Goal: Task Accomplishment & Management: Complete application form

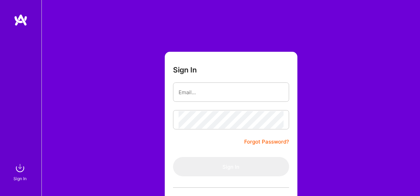
scroll to position [58, 0]
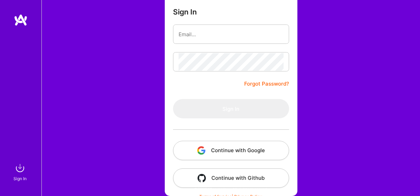
click at [223, 150] on button "Continue with Google" at bounding box center [231, 150] width 116 height 19
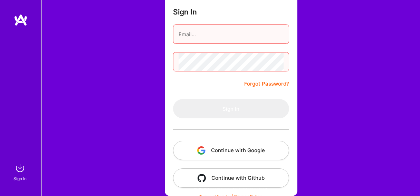
click at [208, 39] on input "email" at bounding box center [231, 35] width 105 height 18
type input "[EMAIL_ADDRESS][DOMAIN_NAME]"
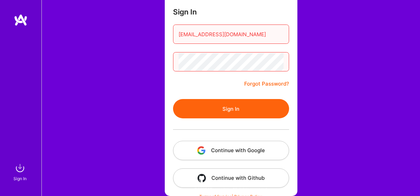
click at [229, 106] on button "Sign In" at bounding box center [231, 108] width 116 height 19
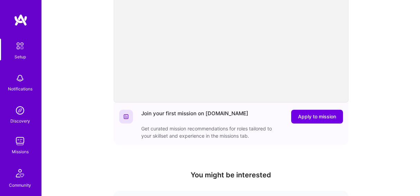
scroll to position [88, 0]
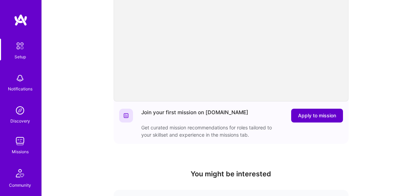
click at [310, 114] on span "Apply to mission" at bounding box center [317, 115] width 38 height 7
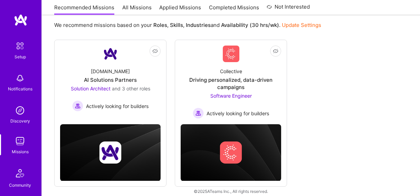
scroll to position [84, 0]
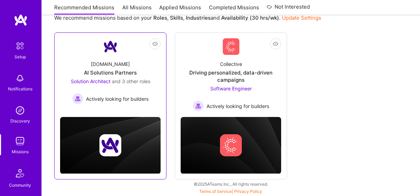
click at [108, 54] on img at bounding box center [110, 46] width 17 height 17
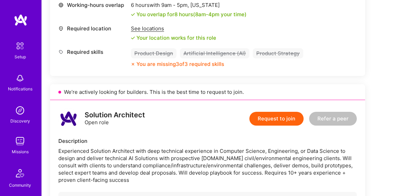
scroll to position [328, 0]
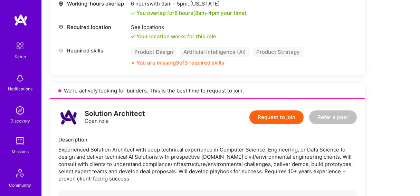
click at [277, 115] on button "Request to join" at bounding box center [276, 118] width 54 height 14
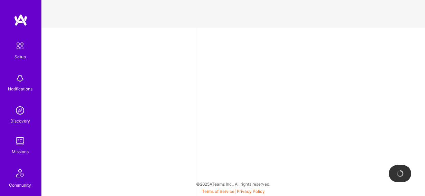
select select "US"
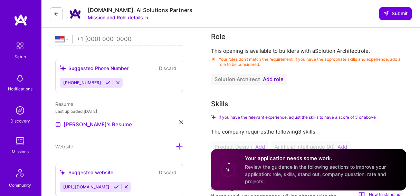
scroll to position [155, 0]
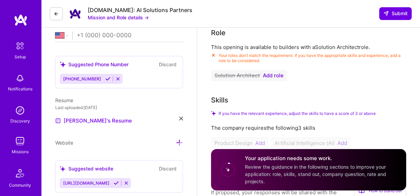
click at [271, 73] on span "Add role" at bounding box center [273, 76] width 21 height 6
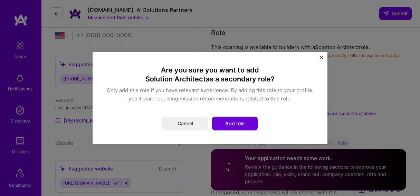
click at [232, 120] on button "Add role" at bounding box center [235, 124] width 46 height 14
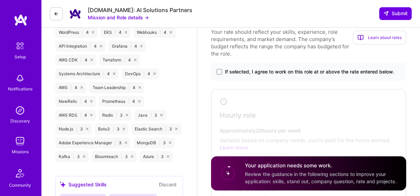
scroll to position [514, 0]
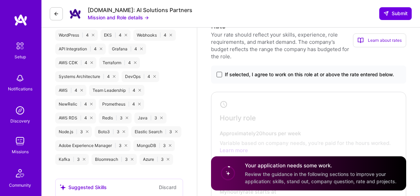
click at [221, 73] on span at bounding box center [220, 75] width 6 height 6
click at [0, 0] on input "If selected, I agree to work on this role at or above the rate entered below." at bounding box center [0, 0] width 0 height 0
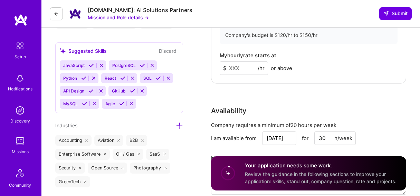
scroll to position [655, 0]
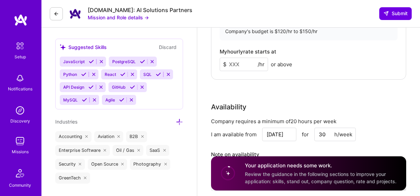
click at [245, 59] on input at bounding box center [244, 64] width 48 height 13
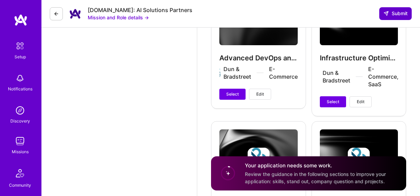
scroll to position [1050, 0]
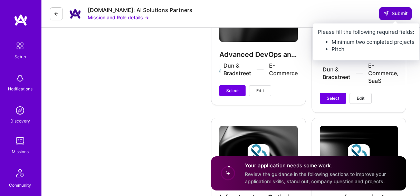
type input "125"
click at [401, 15] on span "Submit" at bounding box center [395, 13] width 24 height 7
click at [397, 14] on span "Submit" at bounding box center [395, 13] width 24 height 7
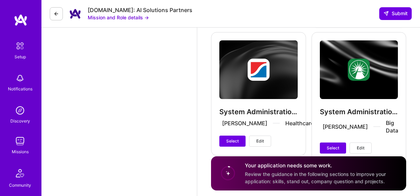
scroll to position [1862, 0]
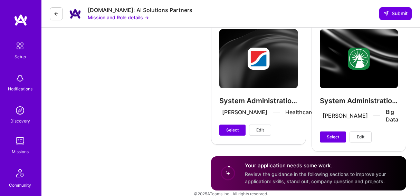
click at [305, 171] on span "Review the guidance in the following sections to improve your application: skil…" at bounding box center [315, 177] width 141 height 13
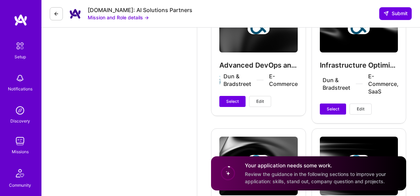
scroll to position [1041, 0]
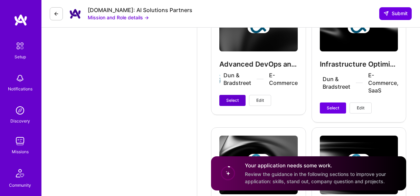
click at [238, 99] on span "Select" at bounding box center [232, 100] width 12 height 6
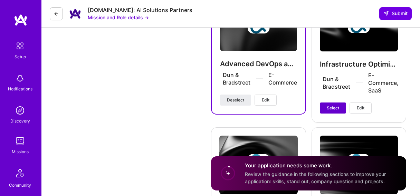
click at [337, 106] on span "Select" at bounding box center [333, 108] width 12 height 6
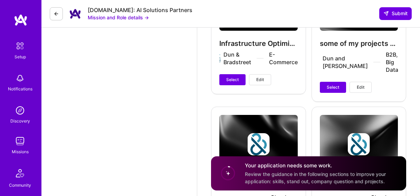
scroll to position [1209, 0]
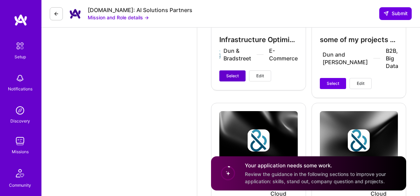
click at [237, 77] on button "Select" at bounding box center [232, 75] width 26 height 11
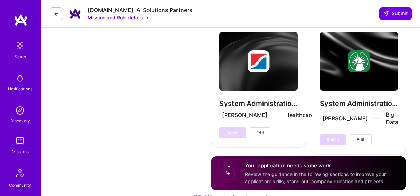
scroll to position [1863, 0]
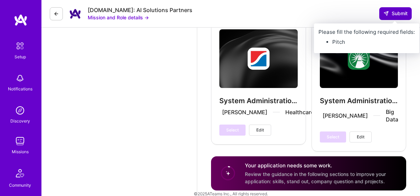
click at [395, 15] on span "Submit" at bounding box center [395, 13] width 24 height 7
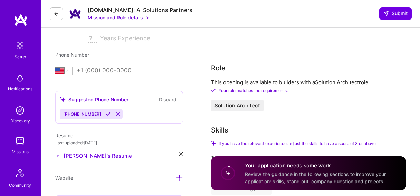
scroll to position [124, 0]
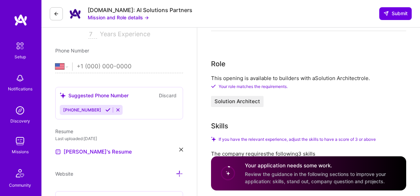
click at [224, 99] on span "Solution Architect" at bounding box center [238, 102] width 46 height 6
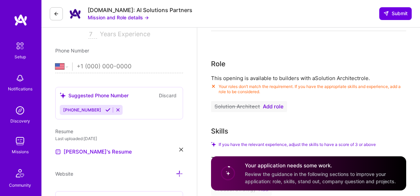
click at [266, 104] on span "Add role" at bounding box center [273, 107] width 21 height 6
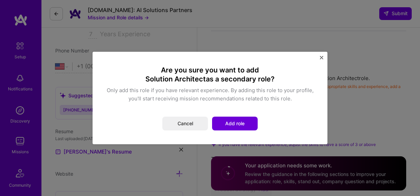
drag, startPoint x: 233, startPoint y: 123, endPoint x: 231, endPoint y: 119, distance: 4.5
click at [233, 123] on button "Add role" at bounding box center [235, 124] width 46 height 14
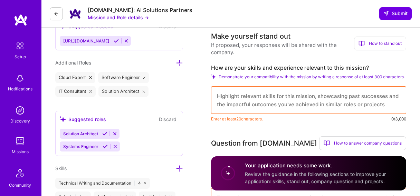
scroll to position [296, 0]
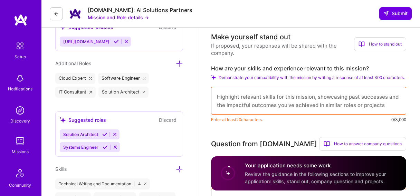
click at [256, 93] on textarea at bounding box center [308, 101] width 195 height 28
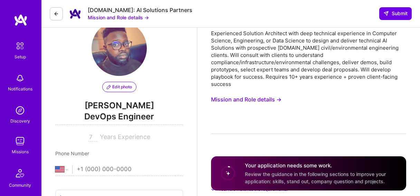
scroll to position [0, 0]
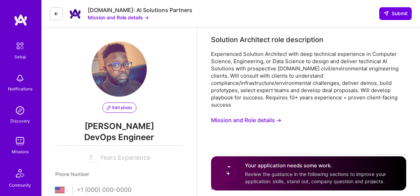
click at [249, 114] on button "Mission and Role details →" at bounding box center [246, 120] width 70 height 13
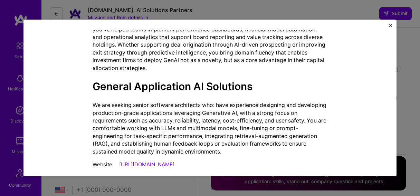
scroll to position [805, 0]
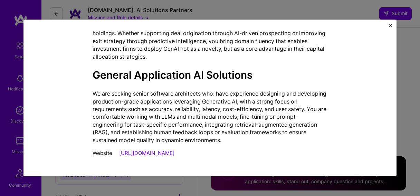
click at [390, 25] on img "Close" at bounding box center [390, 25] width 3 height 3
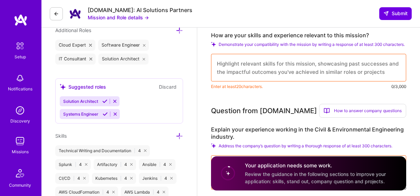
scroll to position [331, 0]
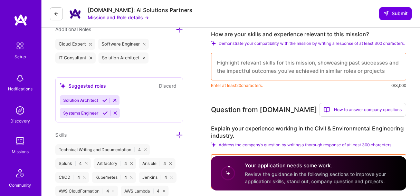
click at [283, 65] on textarea at bounding box center [308, 67] width 195 height 28
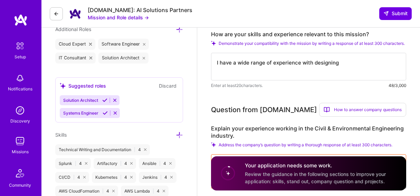
click at [311, 62] on textarea "I have a wide range of experience with designing" at bounding box center [308, 67] width 195 height 28
click at [345, 59] on textarea "I have a wide range of experience in designing" at bounding box center [308, 67] width 195 height 28
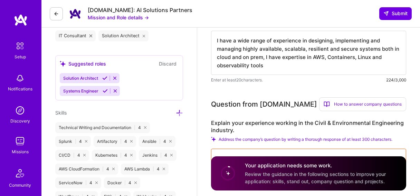
scroll to position [354, 0]
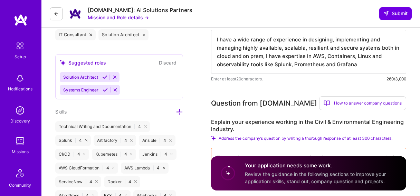
click at [273, 62] on textarea "I have a wide range of experience in designing, implementing and managing highl…" at bounding box center [308, 52] width 195 height 44
click at [361, 60] on textarea "I have a wide range of experience in designing, implementing and managing highl…" at bounding box center [308, 52] width 195 height 44
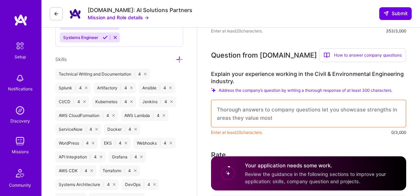
scroll to position [407, 0]
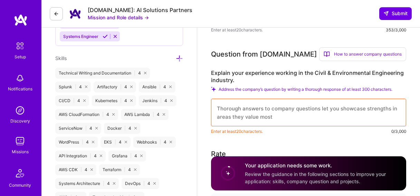
type textarea "I have a wide range of experience in designing, implementing and managing highl…"
click at [343, 106] on textarea at bounding box center [308, 113] width 195 height 28
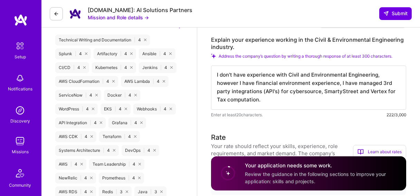
scroll to position [0, 0]
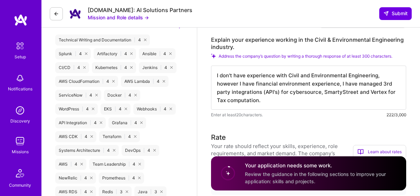
click at [318, 85] on textarea "I don't have experience with Civil and Environmental Engineering, however I hav…" at bounding box center [308, 88] width 195 height 44
click at [249, 93] on textarea "I don't have experience with Civil and Environmental Engineering, however I hav…" at bounding box center [308, 88] width 195 height 44
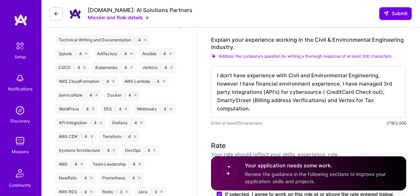
click at [354, 95] on textarea "I don't have experience with Civil and Environmental Engineering, however I hav…" at bounding box center [308, 92] width 195 height 53
click at [248, 102] on textarea "I don't have experience with Civil and Environmental Engineering, however I hav…" at bounding box center [308, 92] width 195 height 53
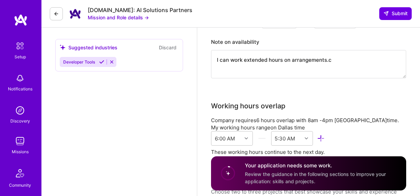
scroll to position [813, 0]
type textarea "I don't have experience with Civil and Environmental Engineering, however I hav…"
click at [354, 53] on textarea "I can work extended hours on arrangements.c" at bounding box center [308, 64] width 195 height 28
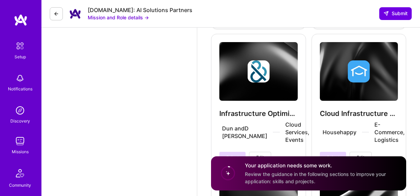
scroll to position [1478, 0]
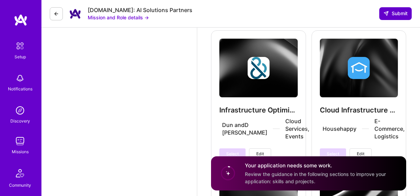
type textarea "I can work extended hours on arrangements."
click at [399, 12] on span "Submit" at bounding box center [395, 13] width 24 height 7
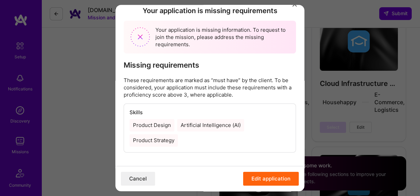
scroll to position [12, 0]
click at [263, 177] on button "Edit application" at bounding box center [272, 179] width 56 height 14
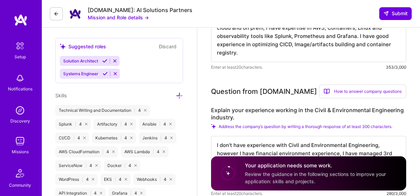
scroll to position [370, 0]
click at [82, 60] on span "Solution Architect" at bounding box center [80, 60] width 35 height 5
click at [106, 59] on icon at bounding box center [104, 60] width 5 height 5
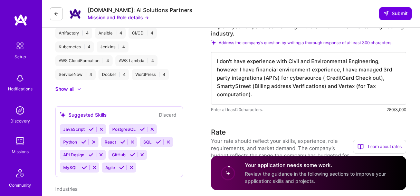
scroll to position [293, 0]
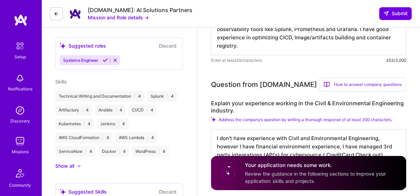
click at [105, 60] on icon at bounding box center [105, 60] width 5 height 5
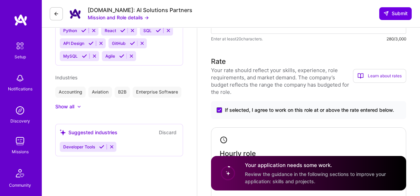
scroll to position [442, 0]
click at [102, 144] on icon at bounding box center [101, 146] width 5 height 5
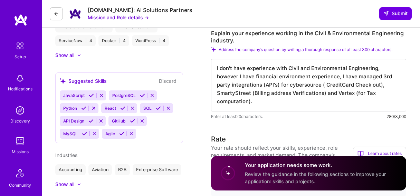
scroll to position [368, 0]
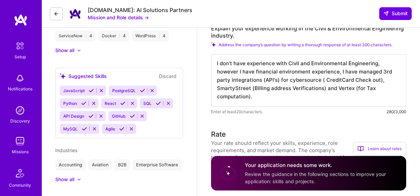
click at [82, 128] on icon at bounding box center [84, 128] width 5 height 5
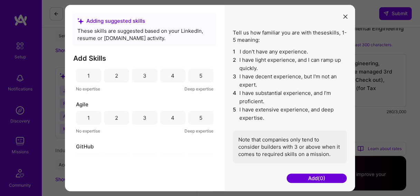
scroll to position [0, 0]
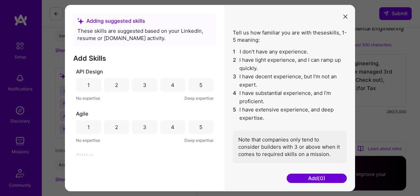
click at [144, 82] on div "3" at bounding box center [144, 85] width 3 height 7
click at [175, 125] on div "4" at bounding box center [172, 127] width 25 height 14
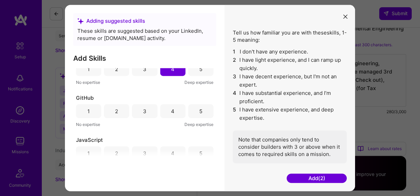
scroll to position [60, 0]
click at [146, 106] on div "3" at bounding box center [144, 109] width 25 height 14
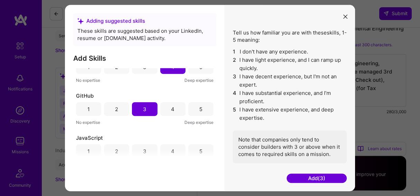
click at [168, 104] on div "4" at bounding box center [172, 109] width 25 height 14
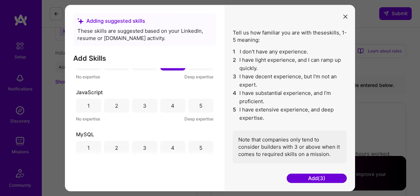
scroll to position [106, 0]
click at [166, 107] on div "4" at bounding box center [172, 105] width 25 height 14
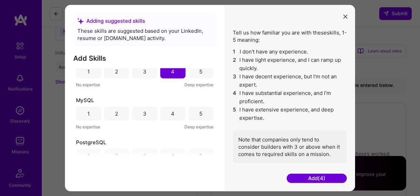
scroll to position [143, 0]
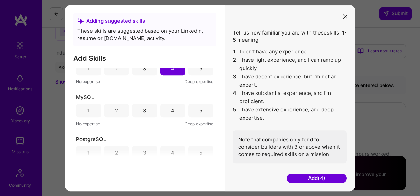
drag, startPoint x: 166, startPoint y: 111, endPoint x: 160, endPoint y: 118, distance: 10.3
click at [165, 111] on div "4" at bounding box center [172, 111] width 25 height 14
click at [163, 110] on div "4" at bounding box center [172, 110] width 25 height 14
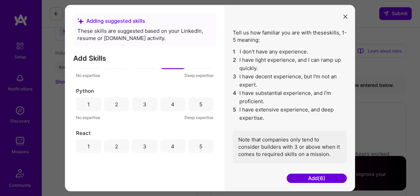
scroll to position [234, 0]
click at [143, 101] on div "3" at bounding box center [144, 104] width 3 height 7
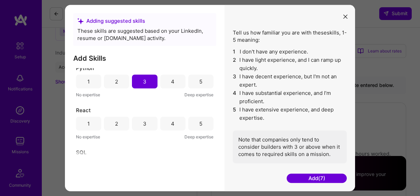
scroll to position [267, 0]
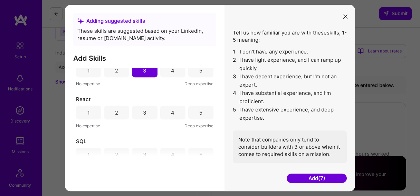
click at [113, 109] on div "2" at bounding box center [116, 113] width 25 height 14
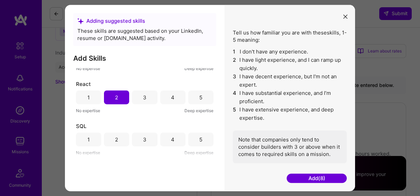
click at [122, 142] on div "2" at bounding box center [116, 140] width 25 height 14
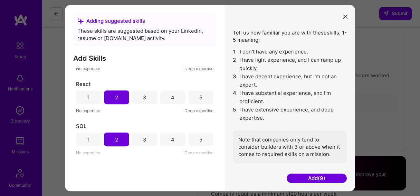
scroll to position [555, 0]
click at [311, 178] on button "Add (9)" at bounding box center [317, 178] width 60 height 9
click at [313, 178] on button "Add (9)" at bounding box center [317, 178] width 60 height 9
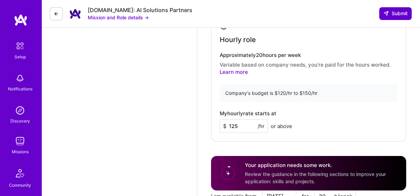
click at [386, 14] on icon at bounding box center [386, 14] width 6 height 6
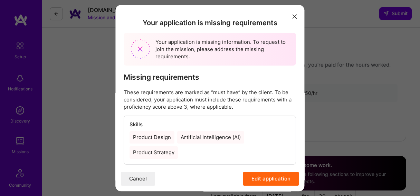
click at [272, 174] on button "Edit application" at bounding box center [272, 179] width 56 height 14
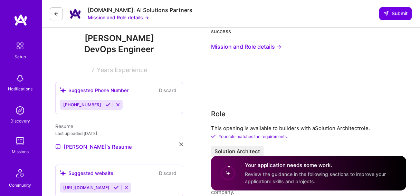
scroll to position [87, 0]
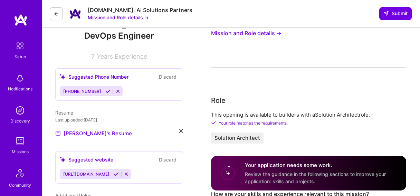
click at [105, 90] on icon at bounding box center [107, 91] width 5 height 5
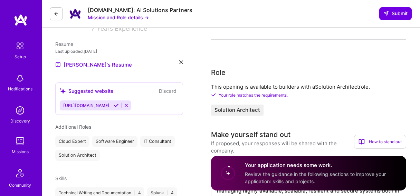
scroll to position [116, 0]
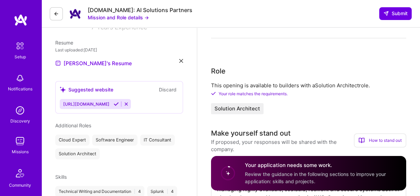
click at [119, 103] on icon at bounding box center [116, 104] width 5 height 5
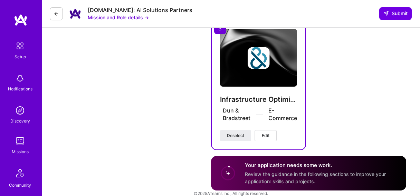
scroll to position [1094, 0]
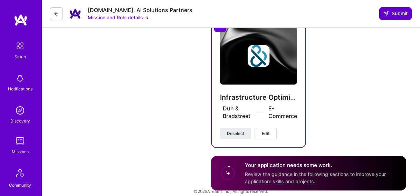
click at [392, 11] on span "Submit" at bounding box center [395, 13] width 24 height 7
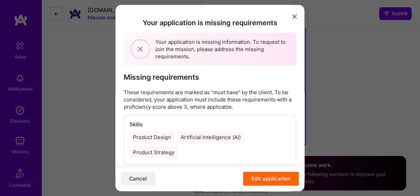
click at [158, 134] on div "Product Design" at bounding box center [152, 137] width 45 height 12
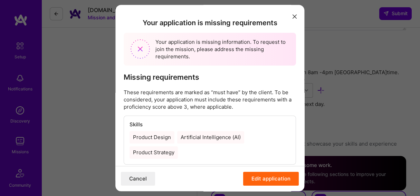
scroll to position [774, 0]
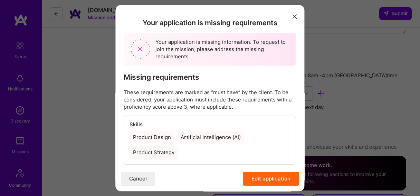
click at [273, 179] on button "Edit application" at bounding box center [272, 179] width 56 height 14
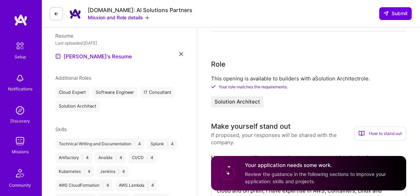
scroll to position [0, 0]
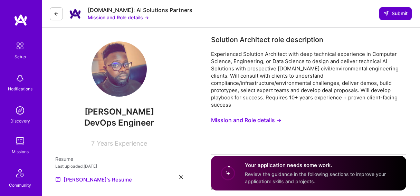
click at [392, 15] on span "Submit" at bounding box center [395, 13] width 24 height 7
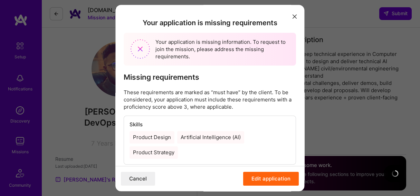
click at [392, 15] on div "Your application is missing requirements Your application is missing informatio…" at bounding box center [210, 98] width 420 height 196
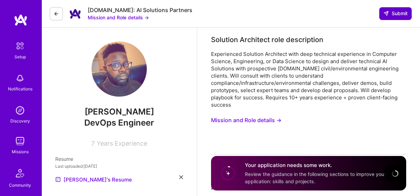
click at [392, 15] on span "Submit" at bounding box center [395, 13] width 24 height 7
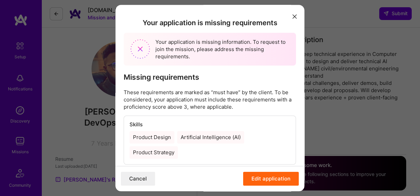
scroll to position [12, 0]
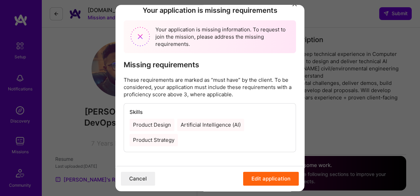
click at [140, 36] on img "modal" at bounding box center [140, 36] width 19 height 19
click at [174, 35] on div "Your application is missing information. To request to join the mission, please…" at bounding box center [210, 36] width 172 height 33
click at [163, 107] on div "Skills Product Design Artificial Intelligence (AI) Product Strategy" at bounding box center [210, 128] width 172 height 48
drag, startPoint x: 258, startPoint y: 178, endPoint x: 254, endPoint y: 175, distance: 5.6
click at [257, 178] on button "Edit application" at bounding box center [272, 179] width 56 height 14
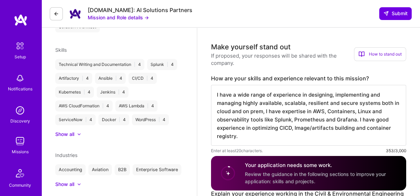
scroll to position [216, 0]
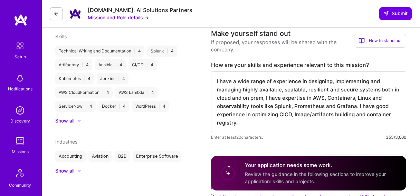
click at [78, 119] on div at bounding box center [79, 121] width 4 height 4
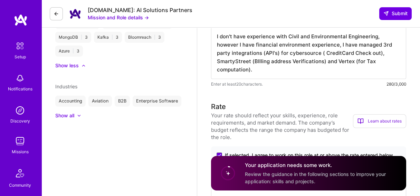
scroll to position [399, 0]
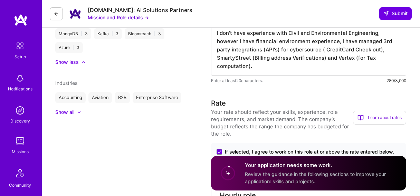
click at [79, 112] on icon at bounding box center [78, 112] width 3 height 2
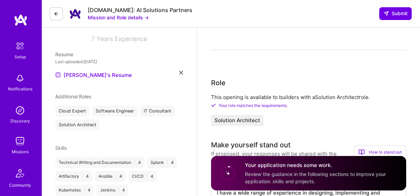
scroll to position [104, 0]
click at [181, 74] on icon at bounding box center [181, 74] width 4 height 4
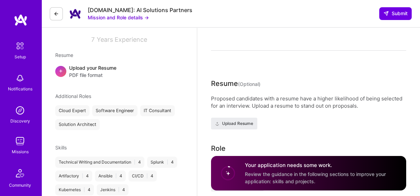
click at [89, 70] on div "Upload your Resume PDF file format" at bounding box center [92, 71] width 47 height 15
click at [81, 69] on div "Upload your Resume PDF file format" at bounding box center [92, 71] width 47 height 15
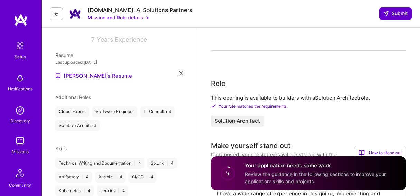
click at [401, 14] on span "Submit" at bounding box center [395, 13] width 24 height 7
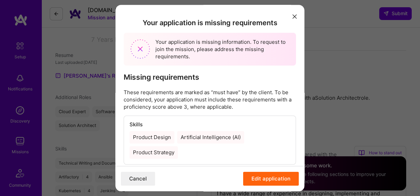
click at [256, 178] on button "Edit application" at bounding box center [272, 179] width 56 height 14
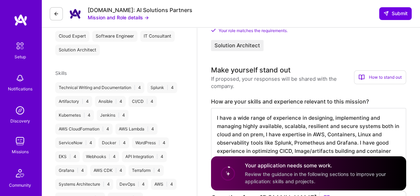
scroll to position [179, 0]
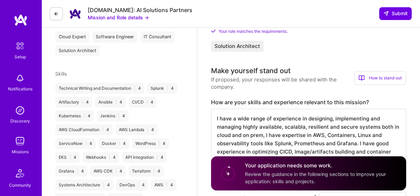
click at [168, 119] on div "Technical Writing and Documentation | 4 Splunk | 4 Artifactory | 4 Ansible | 4 …" at bounding box center [119, 178] width 128 height 191
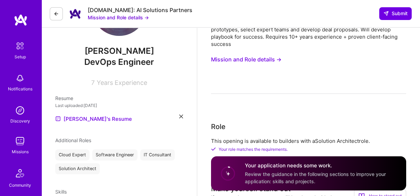
scroll to position [0, 0]
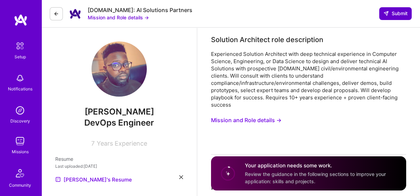
click at [399, 13] on span "Submit" at bounding box center [395, 13] width 24 height 7
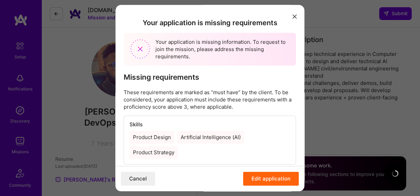
click at [147, 136] on div "Product Design" at bounding box center [152, 137] width 45 height 12
click at [149, 140] on div "Product Design" at bounding box center [152, 137] width 45 height 12
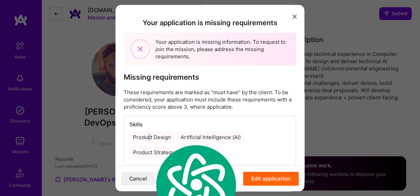
click at [149, 140] on div "Product Design" at bounding box center [152, 137] width 45 height 12
click at [149, 139] on div "Product Design" at bounding box center [152, 137] width 45 height 12
click at [186, 158] on div "Product Design Artificial Intelligence (AI) Product Strategy" at bounding box center [210, 145] width 161 height 28
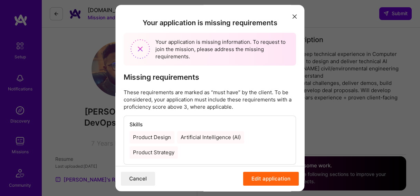
click at [205, 136] on div "Artificial Intelligence (AI)" at bounding box center [210, 137] width 67 height 12
click at [256, 181] on button "Edit application" at bounding box center [272, 179] width 56 height 14
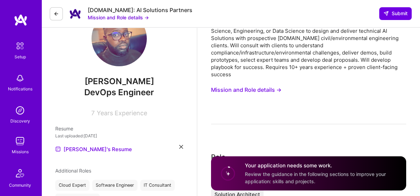
scroll to position [31, 0]
click at [127, 111] on span "Years Experience" at bounding box center [122, 112] width 50 height 7
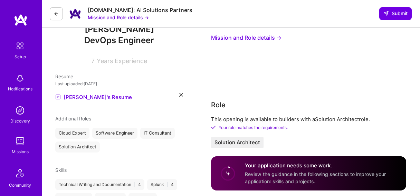
scroll to position [85, 0]
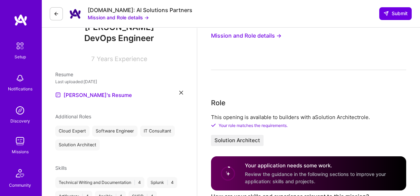
click at [128, 129] on div "Software Engineer" at bounding box center [114, 131] width 45 height 11
click at [120, 130] on div "Software Engineer" at bounding box center [114, 131] width 45 height 11
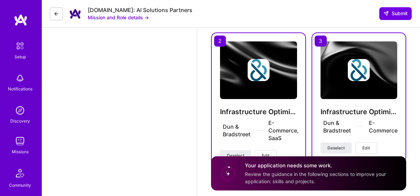
scroll to position [1121, 0]
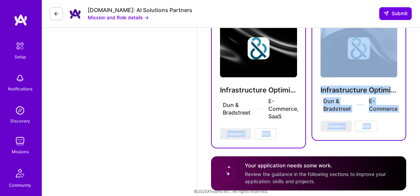
drag, startPoint x: 305, startPoint y: 157, endPoint x: 284, endPoint y: 173, distance: 26.6
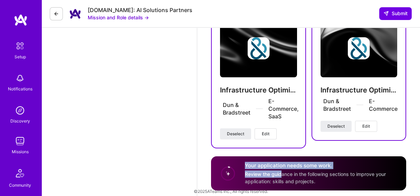
drag, startPoint x: 277, startPoint y: 168, endPoint x: 259, endPoint y: 157, distance: 21.2
click at [259, 157] on div "Your application needs some work. Review the guidance in the following sections…" at bounding box center [308, 173] width 195 height 34
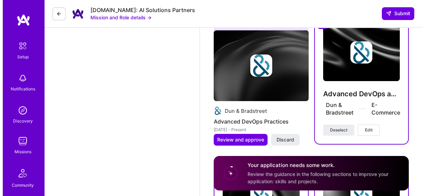
scroll to position [973, 0]
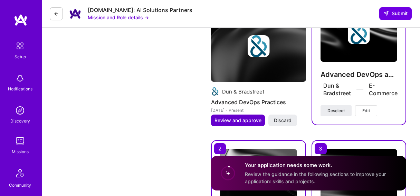
click at [242, 117] on span "Review and approve" at bounding box center [238, 120] width 47 height 7
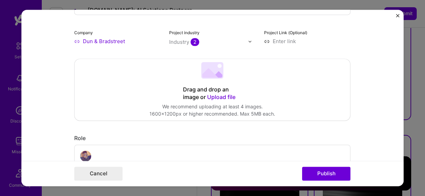
scroll to position [113, 0]
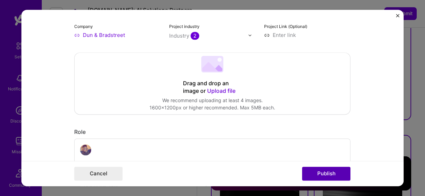
click at [330, 175] on button "Publish" at bounding box center [326, 174] width 48 height 14
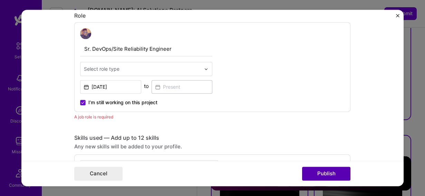
scroll to position [232, 0]
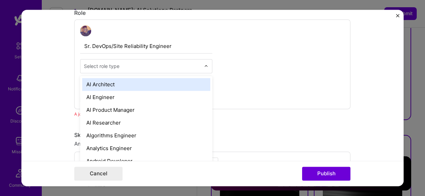
click at [120, 67] on input "text" at bounding box center [142, 66] width 117 height 7
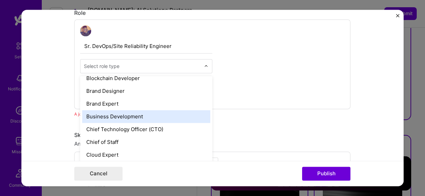
scroll to position [131, 0]
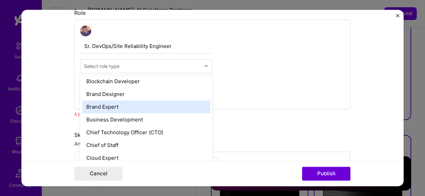
click at [117, 107] on div "Brand Expert" at bounding box center [146, 107] width 128 height 13
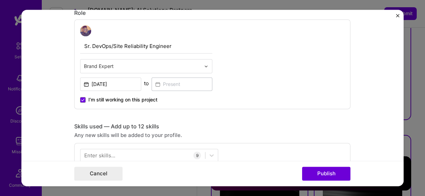
click at [122, 68] on input "text" at bounding box center [142, 66] width 117 height 7
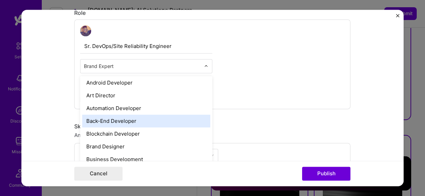
scroll to position [79, 0]
click at [103, 121] on div "Back-End Developer" at bounding box center [146, 120] width 128 height 13
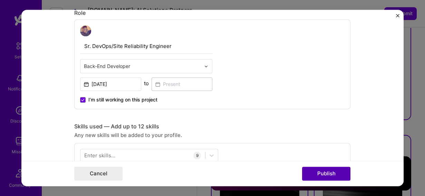
click at [322, 173] on button "Publish" at bounding box center [326, 174] width 48 height 14
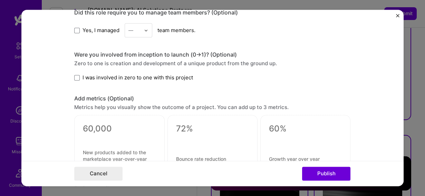
scroll to position [625, 0]
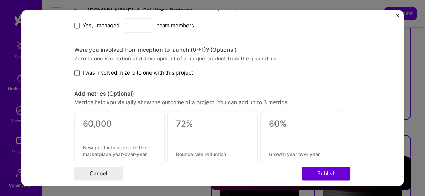
click at [77, 74] on span at bounding box center [77, 73] width 6 height 6
click at [0, 0] on input "I was involved in zero to one with this project" at bounding box center [0, 0] width 0 height 0
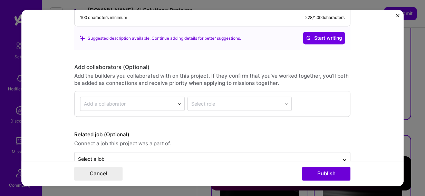
scroll to position [874, 0]
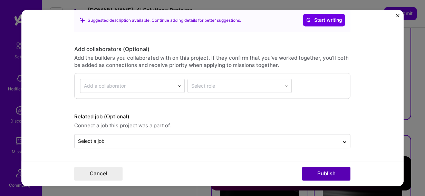
click at [322, 175] on button "Publish" at bounding box center [326, 174] width 48 height 14
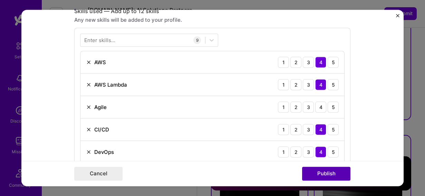
scroll to position [346, 0]
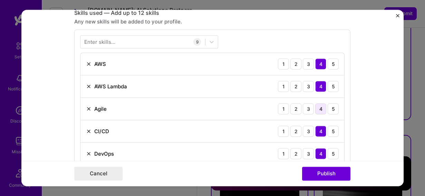
click at [317, 106] on div "4" at bounding box center [320, 108] width 11 height 11
click at [324, 172] on button "Publish" at bounding box center [326, 174] width 48 height 14
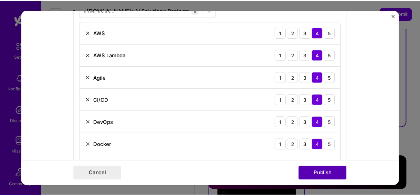
scroll to position [314, 0]
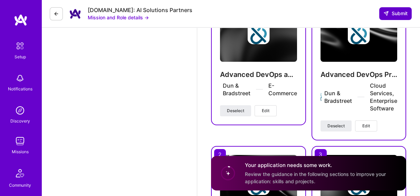
click at [400, 11] on span "Submit" at bounding box center [395, 13] width 24 height 7
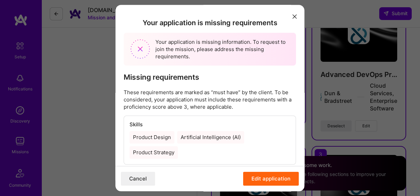
click at [255, 179] on button "Edit application" at bounding box center [272, 179] width 56 height 14
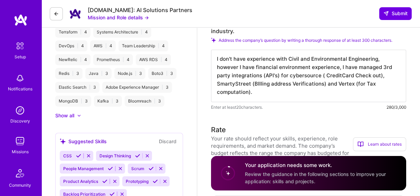
scroll to position [0, 0]
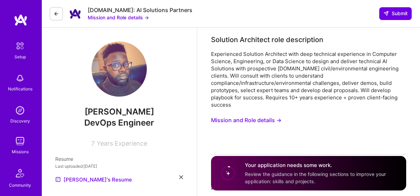
click at [261, 114] on button "Mission and Role details →" at bounding box center [246, 120] width 70 height 13
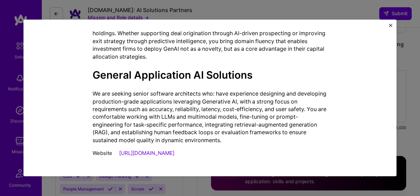
scroll to position [353, 0]
drag, startPoint x: 391, startPoint y: 23, endPoint x: 381, endPoint y: 29, distance: 11.6
click at [391, 24] on img "Close" at bounding box center [390, 25] width 3 height 3
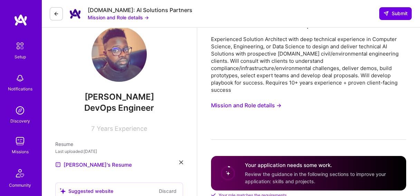
scroll to position [0, 0]
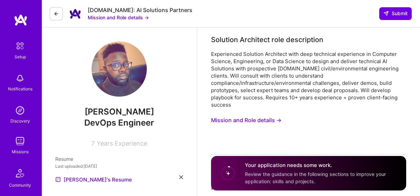
click at [138, 18] on button "Mission and Role details →" at bounding box center [118, 17] width 61 height 7
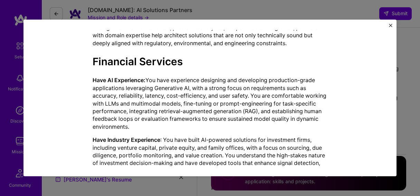
scroll to position [805, 0]
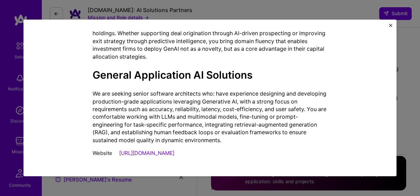
click at [389, 25] on img "Close" at bounding box center [390, 25] width 3 height 3
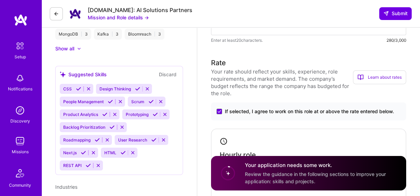
scroll to position [439, 0]
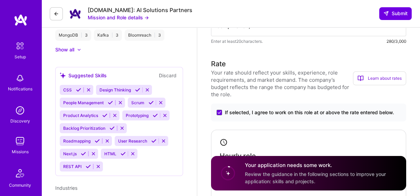
click at [139, 89] on icon at bounding box center [137, 89] width 5 height 5
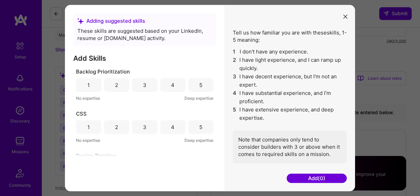
click at [146, 85] on div "3" at bounding box center [144, 85] width 25 height 14
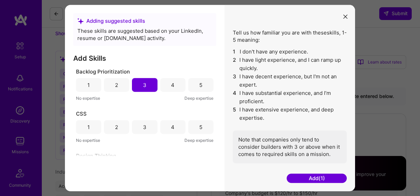
scroll to position [457, 0]
click at [151, 125] on div "3" at bounding box center [144, 127] width 25 height 14
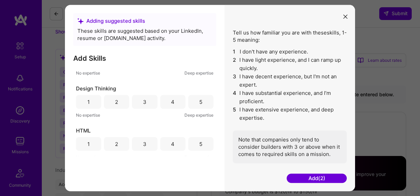
scroll to position [67, 0]
click at [171, 100] on div "4" at bounding box center [172, 102] width 3 height 7
click at [171, 143] on div "4" at bounding box center [172, 144] width 3 height 7
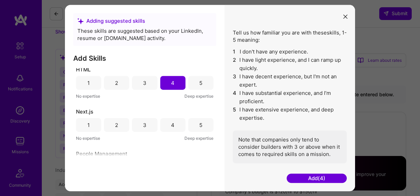
scroll to position [132, 0]
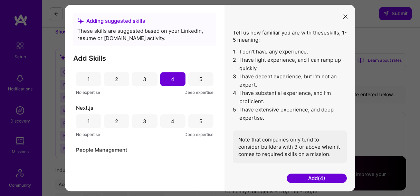
click at [151, 123] on div "3" at bounding box center [144, 121] width 25 height 14
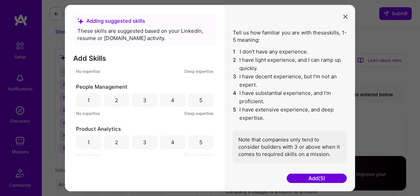
scroll to position [197, 0]
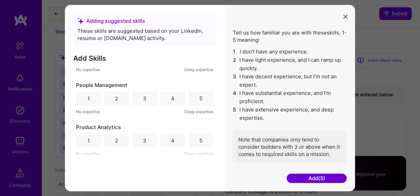
click at [143, 98] on div "3" at bounding box center [144, 98] width 3 height 7
click at [148, 140] on div "3" at bounding box center [144, 141] width 25 height 14
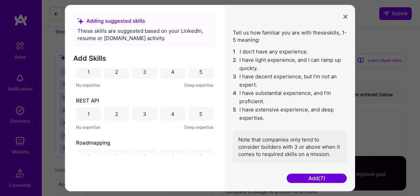
scroll to position [311, 0]
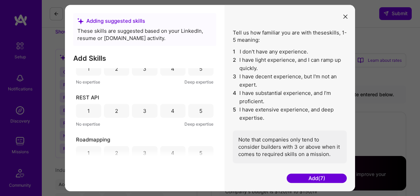
click at [168, 111] on div "4" at bounding box center [172, 111] width 25 height 14
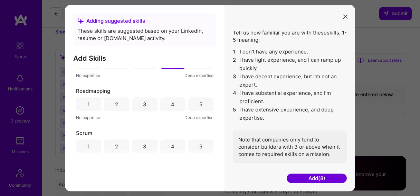
scroll to position [362, 0]
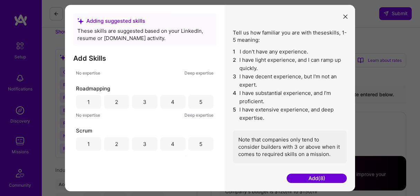
click at [146, 102] on div "3" at bounding box center [144, 102] width 25 height 14
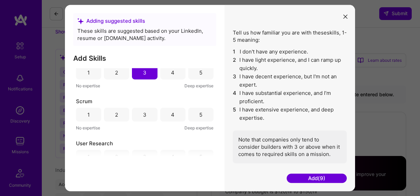
scroll to position [392, 0]
click at [151, 114] on div "3" at bounding box center [144, 114] width 25 height 14
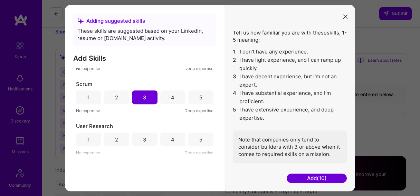
click at [146, 136] on div "3" at bounding box center [144, 140] width 25 height 14
click at [314, 179] on button "Add (11)" at bounding box center [317, 178] width 60 height 9
click at [314, 177] on button "Add (11)" at bounding box center [317, 178] width 60 height 9
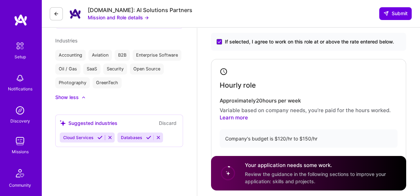
scroll to position [512, 0]
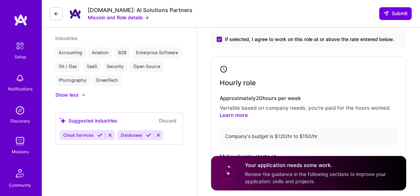
click at [100, 135] on icon at bounding box center [99, 135] width 5 height 5
